Goal: Download file/media

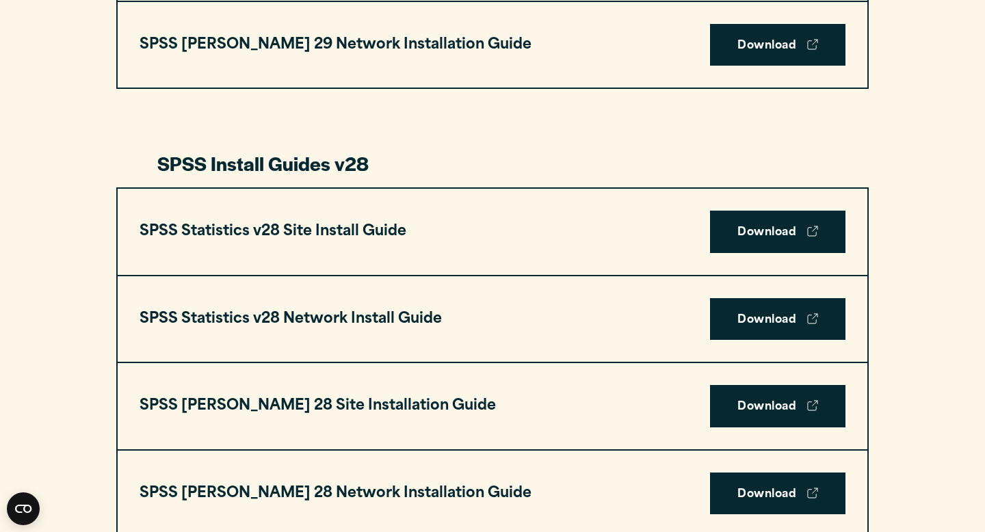
scroll to position [1891, 0]
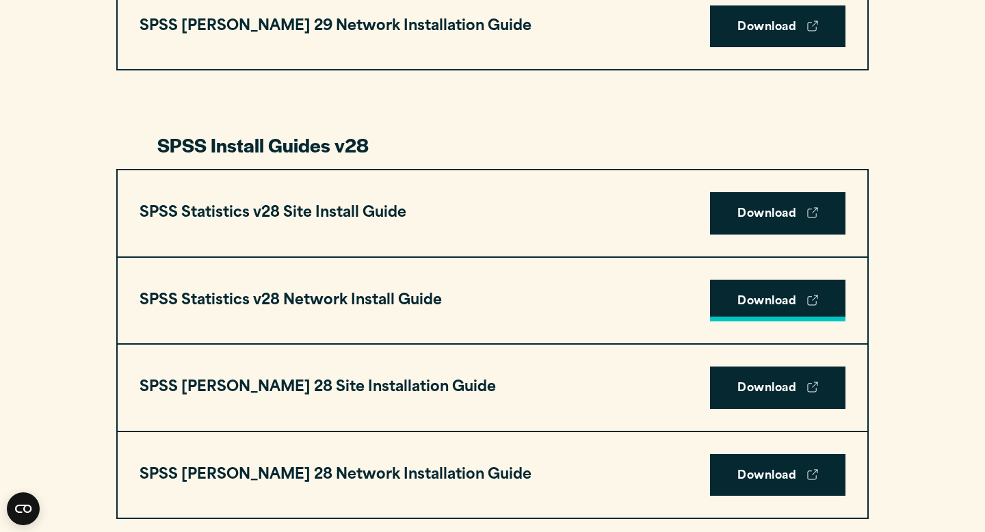
click at [750, 293] on link "Download" at bounding box center [778, 301] width 136 height 42
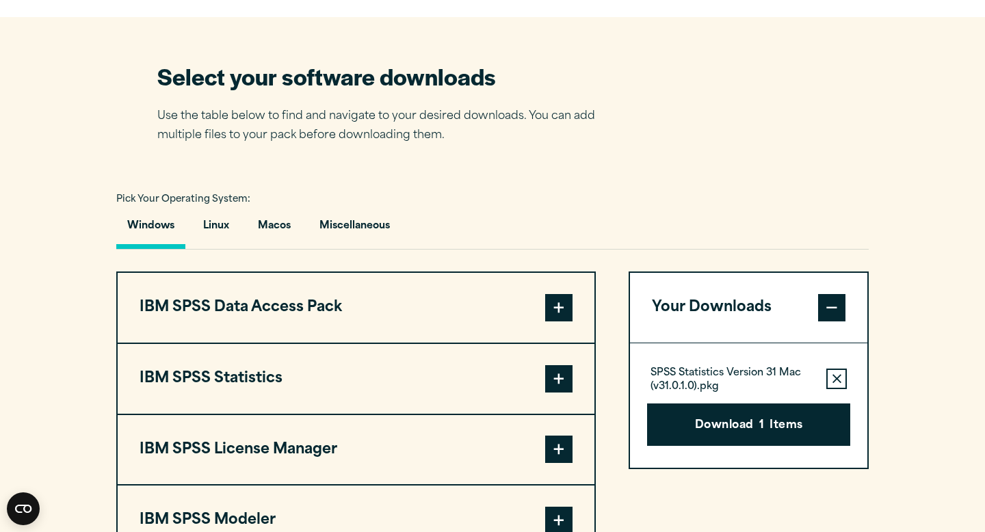
scroll to position [1025, 0]
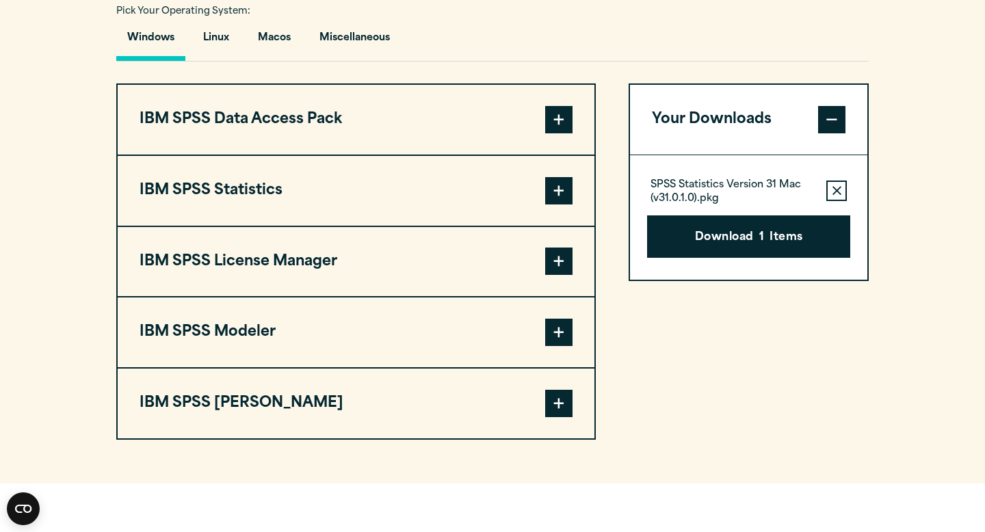
click at [406, 196] on button "IBM SPSS Statistics" at bounding box center [356, 191] width 477 height 70
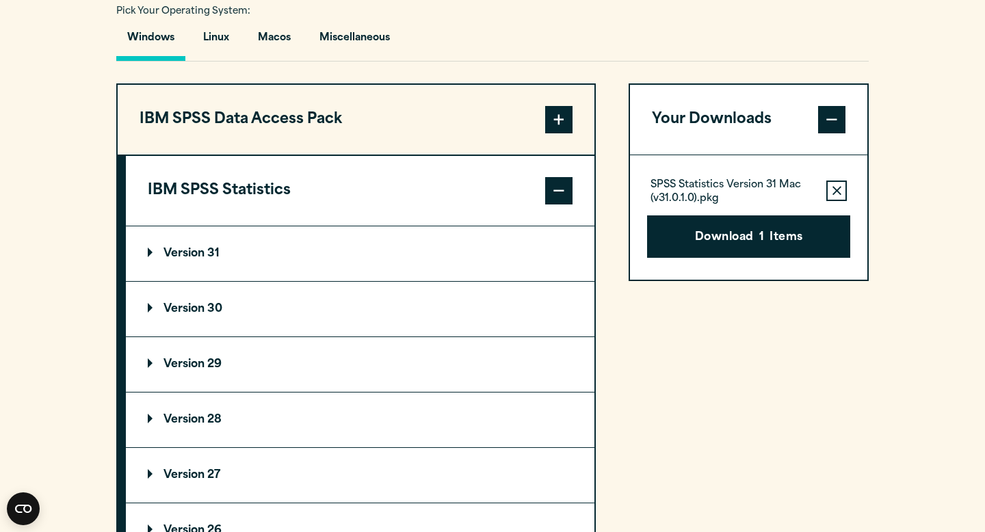
click at [406, 196] on button "IBM SPSS Statistics" at bounding box center [360, 191] width 469 height 70
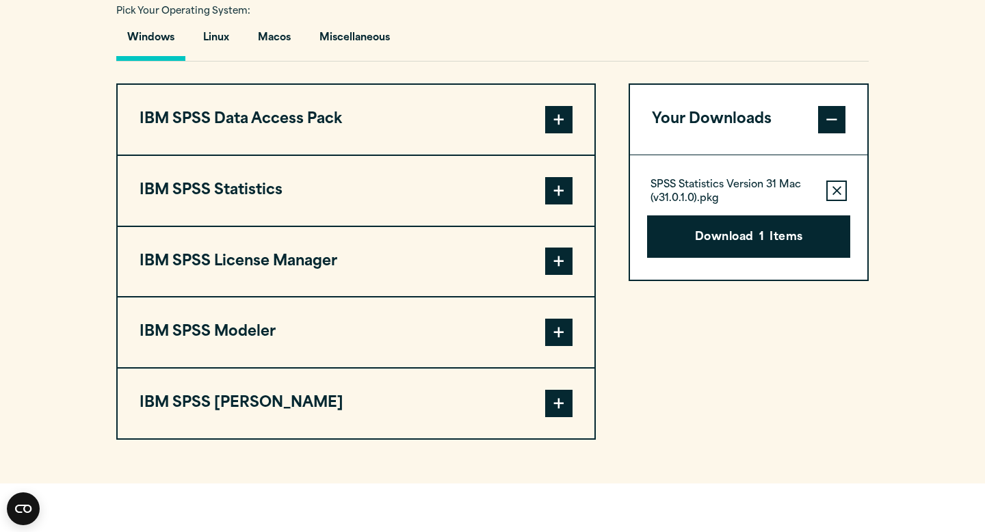
click at [406, 196] on button "IBM SPSS Statistics" at bounding box center [356, 191] width 477 height 70
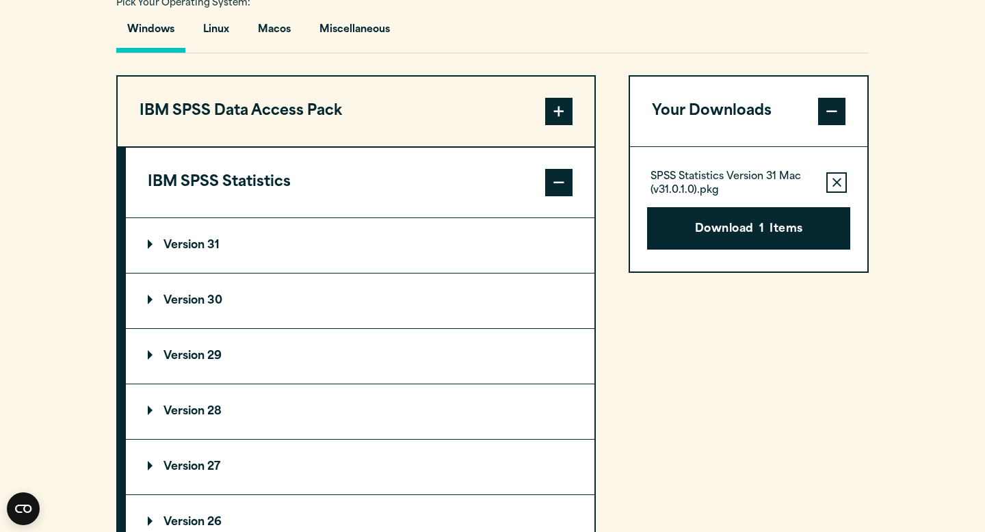
scroll to position [1035, 0]
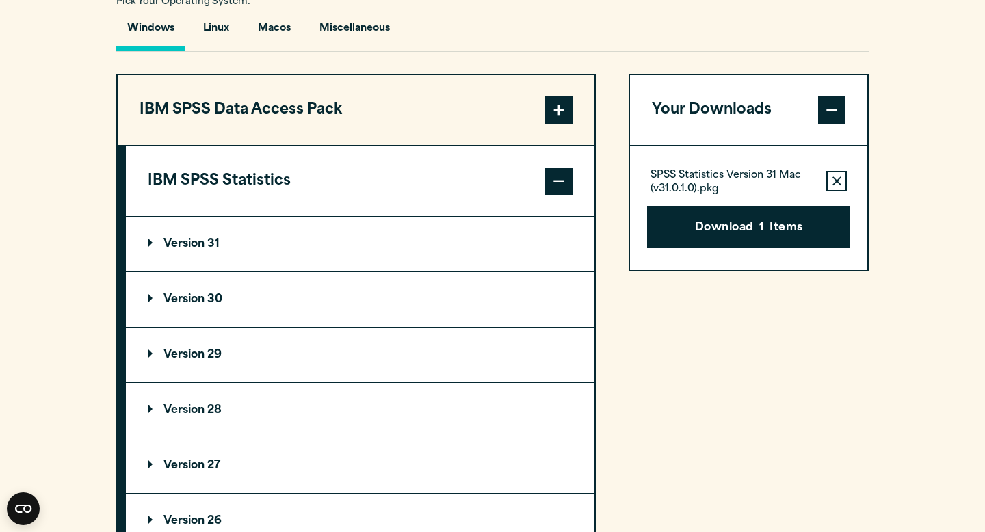
click at [152, 416] on p "Version 28" at bounding box center [185, 410] width 74 height 11
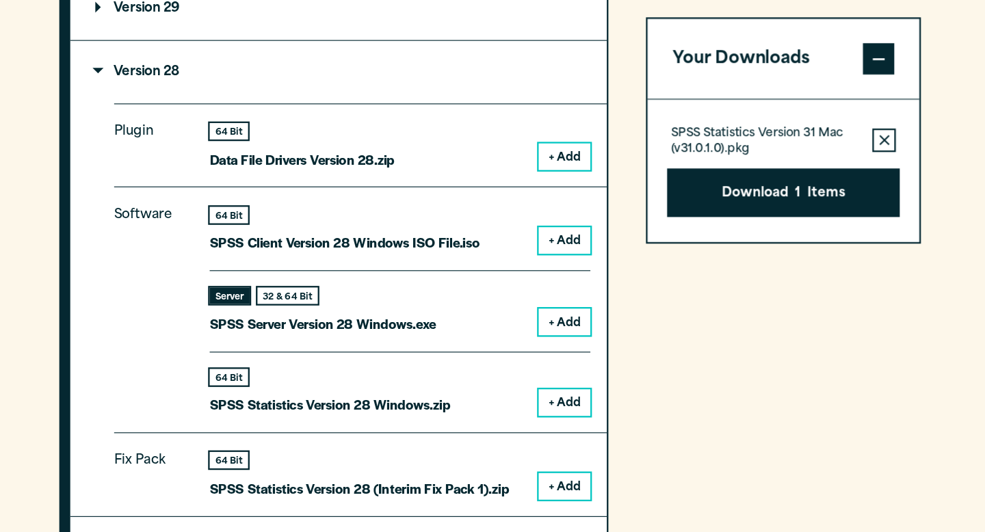
scroll to position [1363, 0]
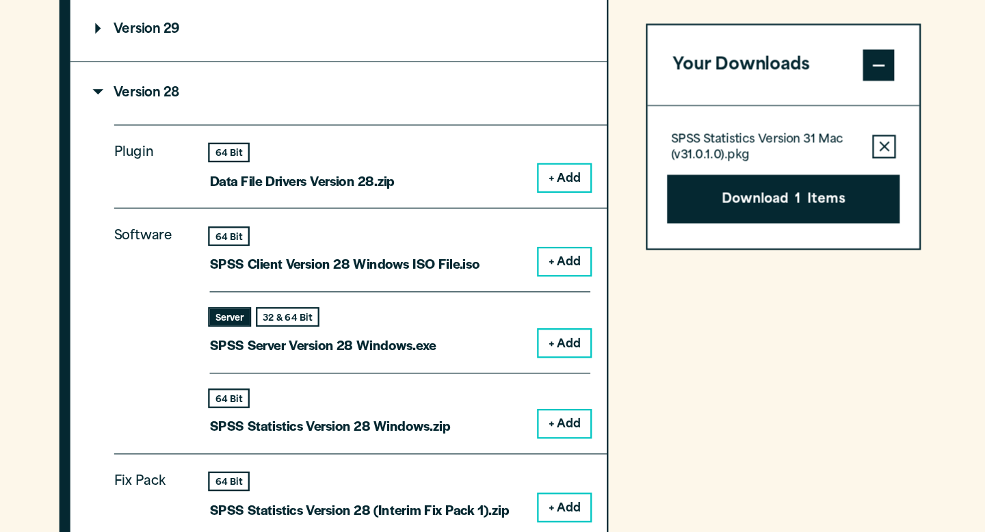
click at [178, 28] on p "Version 29" at bounding box center [185, 27] width 74 height 11
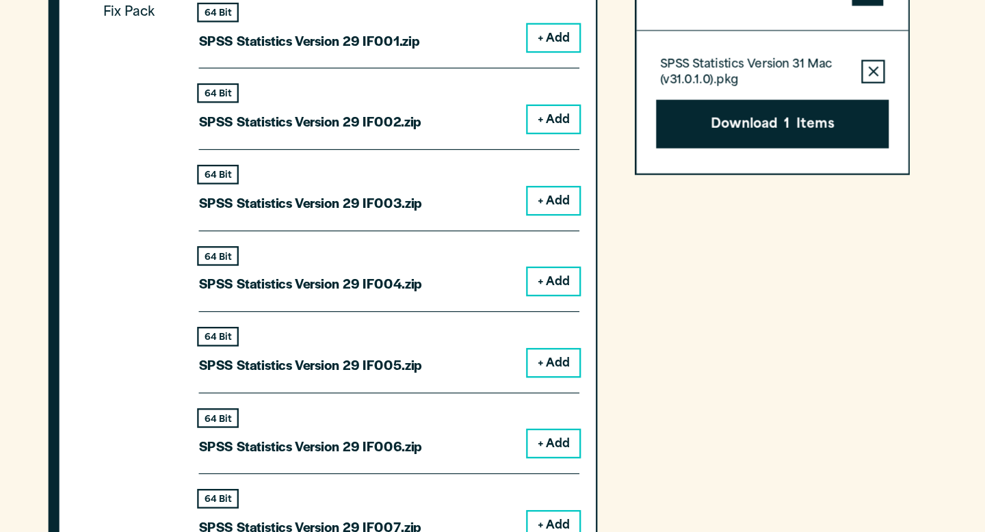
scroll to position [1580, 0]
